Goal: Task Accomplishment & Management: Use online tool/utility

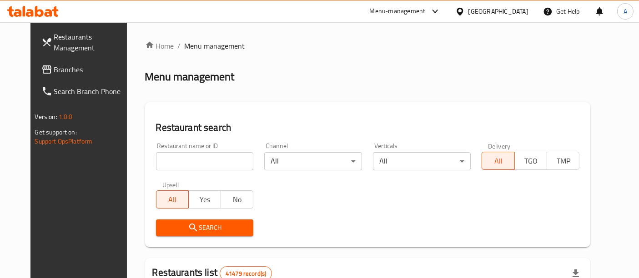
click at [208, 163] on input "search" at bounding box center [205, 161] width 98 height 18
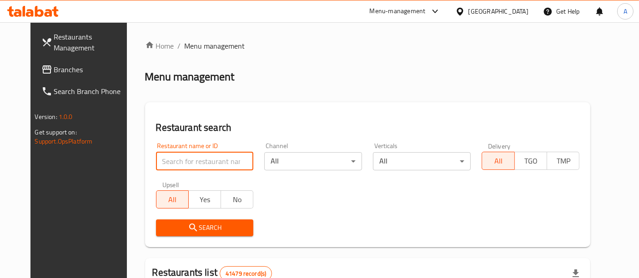
paste input "680935"
type input "680935"
click button "Search" at bounding box center [205, 228] width 98 height 17
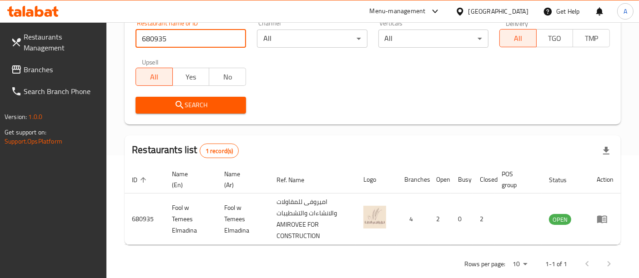
scroll to position [133, 0]
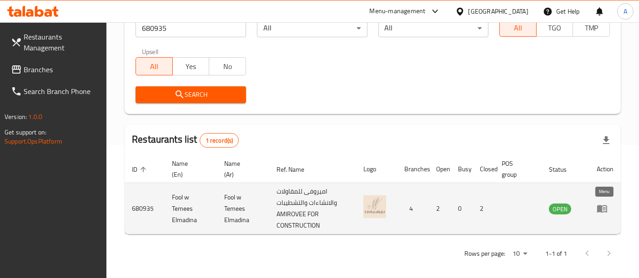
click at [599, 209] on icon "enhanced table" at bounding box center [602, 210] width 10 height 8
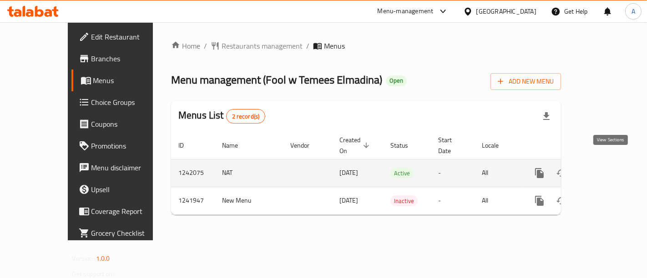
click at [609, 169] on icon "enhanced table" at bounding box center [605, 173] width 8 height 8
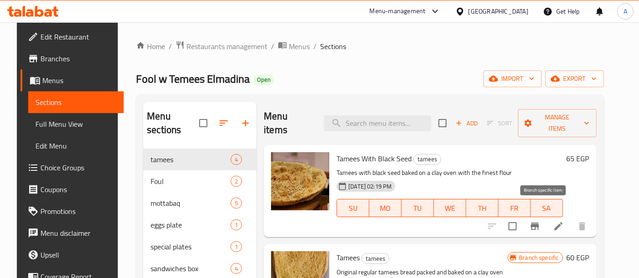
click at [538, 221] on icon "Branch-specific-item" at bounding box center [535, 226] width 11 height 11
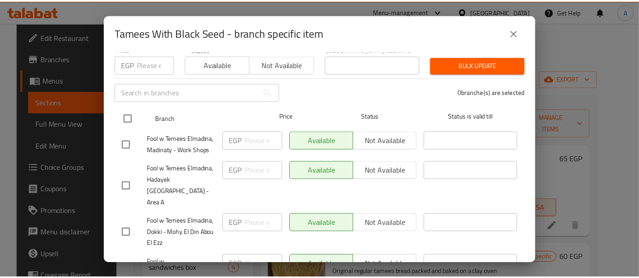
scroll to position [141, 0]
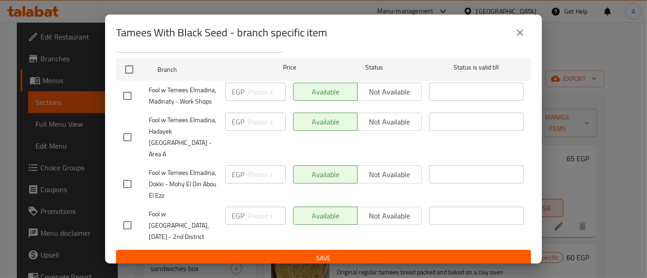
click at [515, 29] on icon "close" at bounding box center [520, 32] width 11 height 11
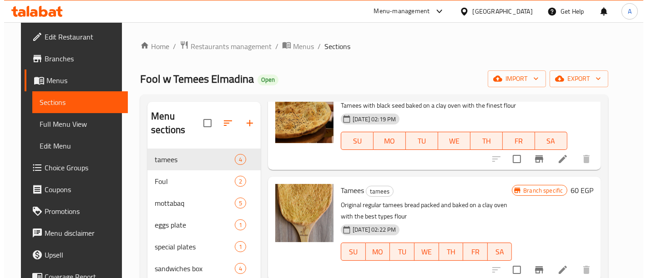
scroll to position [83, 0]
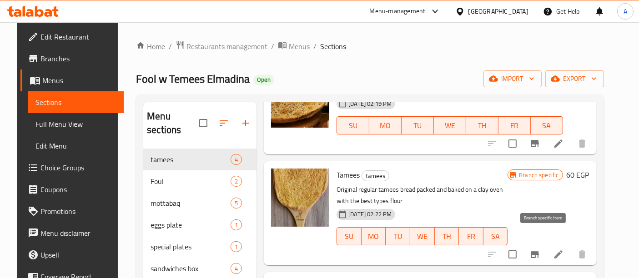
click at [540, 249] on icon "Branch-specific-item" at bounding box center [535, 254] width 11 height 11
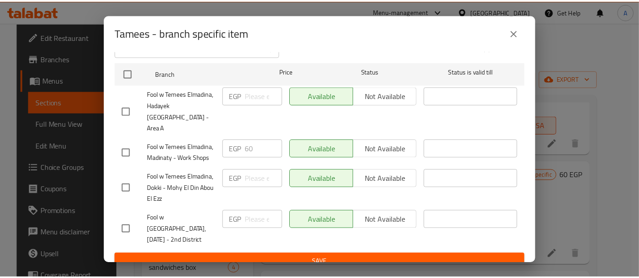
scroll to position [141, 0]
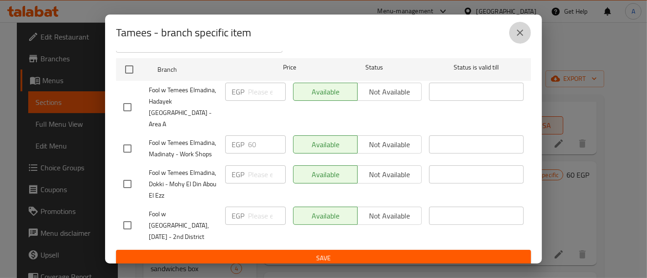
click at [521, 26] on button "close" at bounding box center [520, 33] width 22 height 22
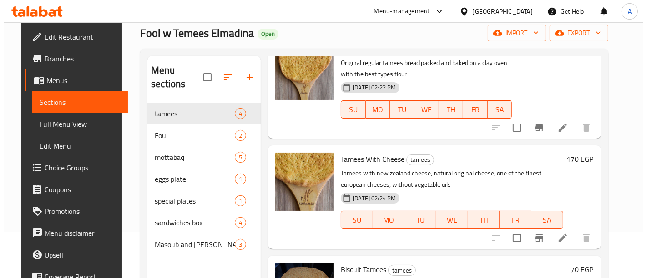
scroll to position [46, 0]
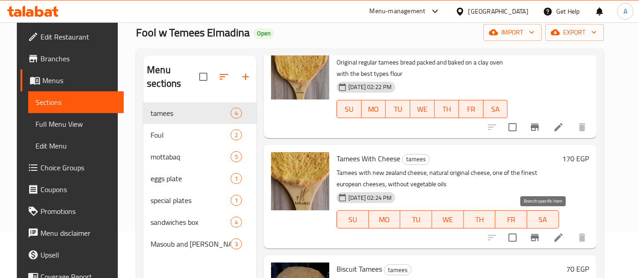
click at [539, 234] on icon "Branch-specific-item" at bounding box center [535, 237] width 8 height 7
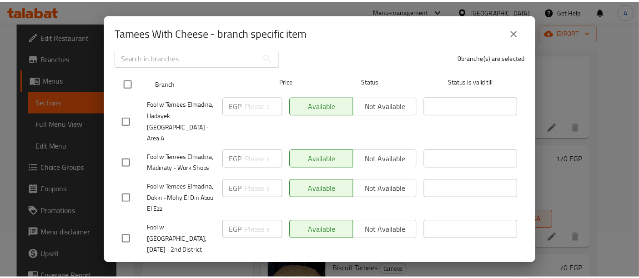
scroll to position [141, 0]
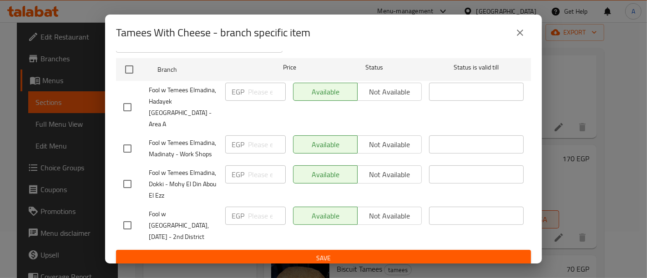
click at [518, 33] on icon "close" at bounding box center [520, 32] width 11 height 11
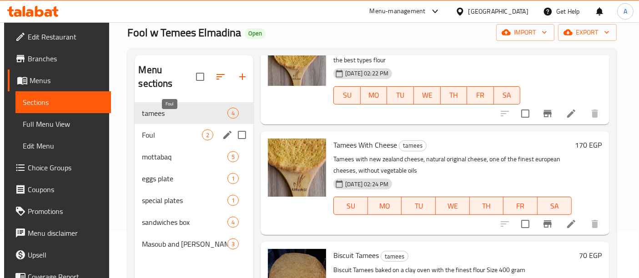
click at [162, 130] on span "Foul" at bounding box center [172, 135] width 60 height 11
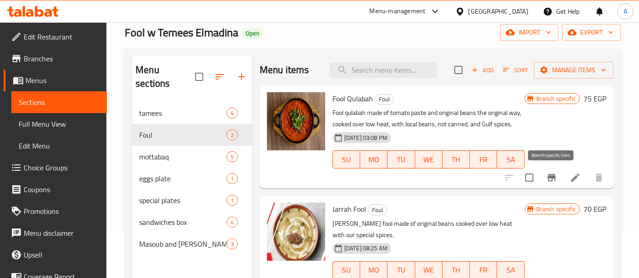
click at [551, 177] on icon "Branch-specific-item" at bounding box center [552, 177] width 8 height 7
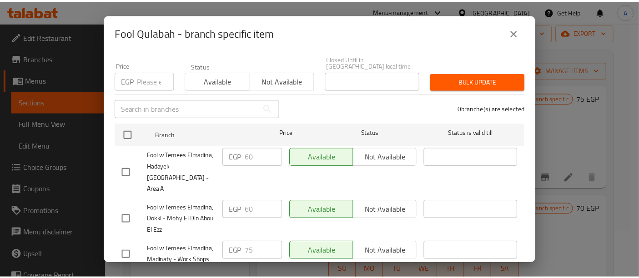
scroll to position [141, 0]
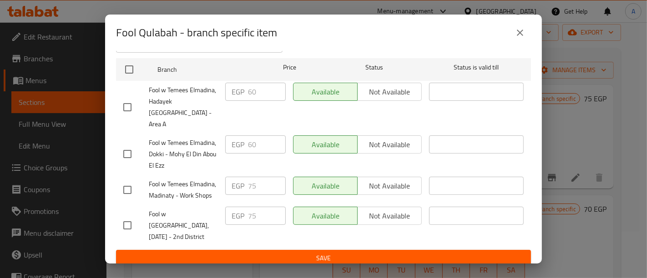
click at [516, 31] on icon "close" at bounding box center [520, 32] width 11 height 11
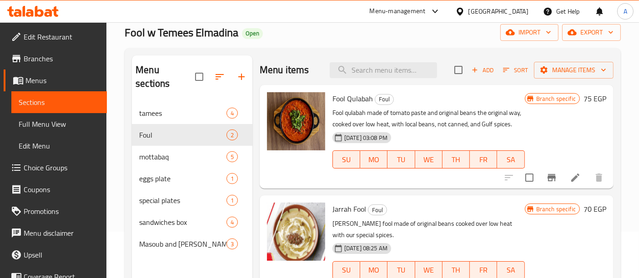
click at [426, 8] on div "Menu-management" at bounding box center [398, 11] width 56 height 11
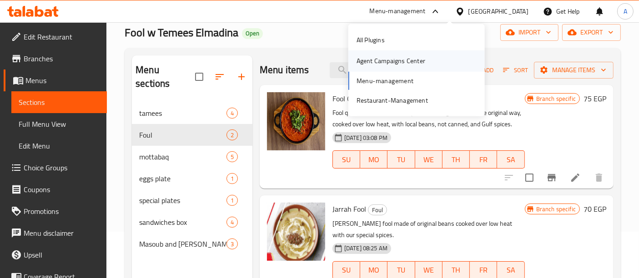
click at [387, 66] on div "Agent Campaigns Center" at bounding box center [391, 61] width 69 height 10
